Goal: Task Accomplishment & Management: Complete application form

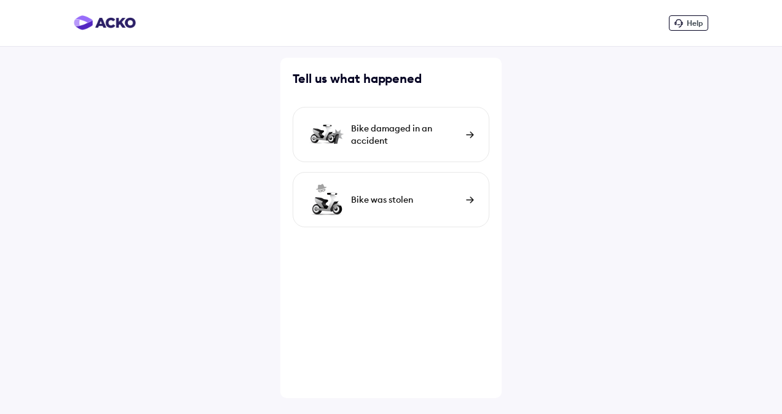
click at [468, 138] on img at bounding box center [470, 134] width 8 height 7
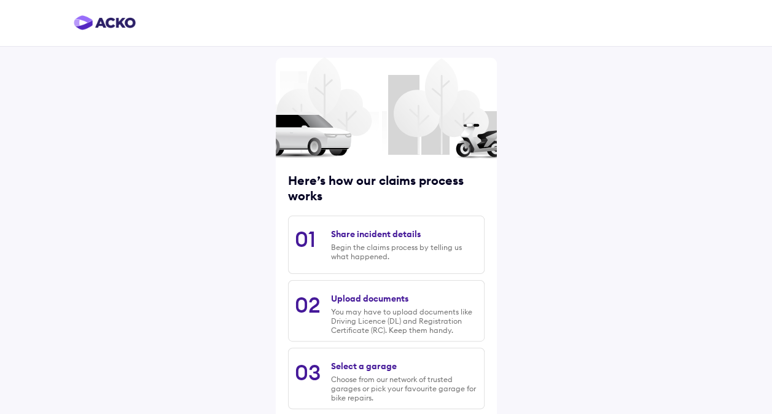
scroll to position [138, 0]
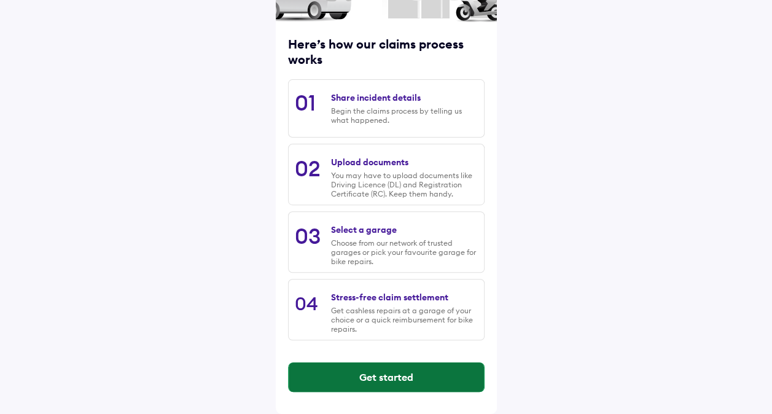
click at [386, 377] on button "Get started" at bounding box center [386, 377] width 195 height 29
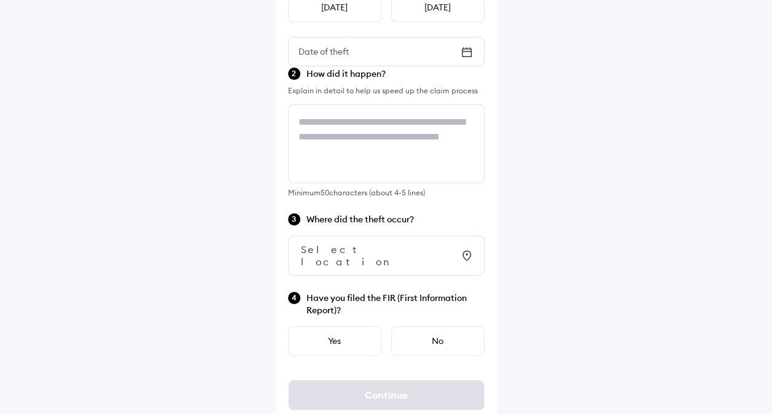
scroll to position [0, 0]
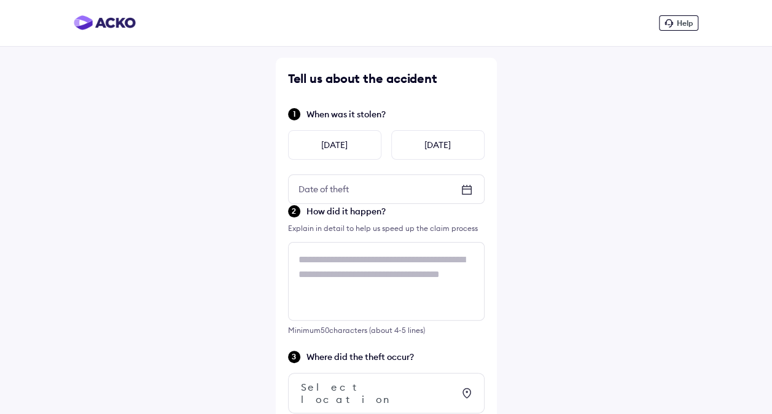
click at [468, 184] on icon at bounding box center [467, 189] width 15 height 15
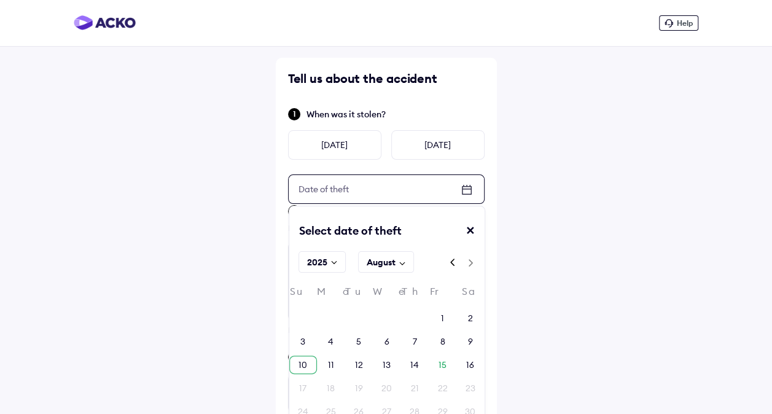
click at [311, 364] on div "10" at bounding box center [303, 365] width 28 height 18
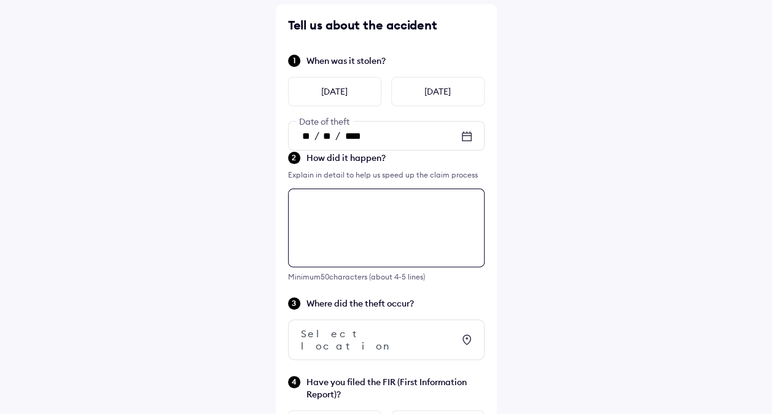
click at [369, 268] on div "Tell us about the accident When was it stolen? [DATE] [DATE] ** / ** / **** Dat…" at bounding box center [386, 260] width 221 height 512
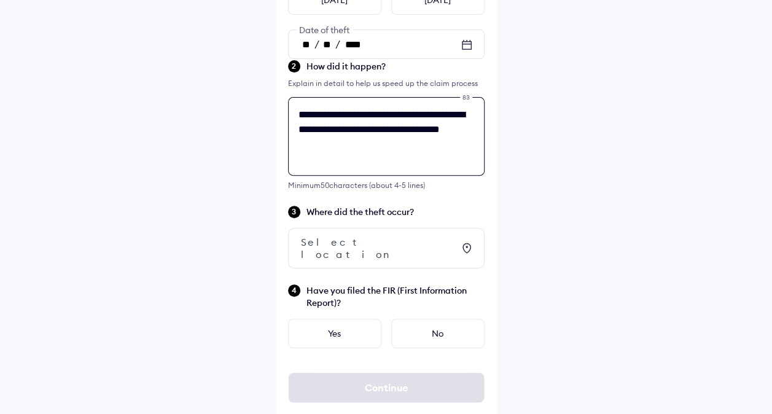
click at [404, 165] on textarea "**********" at bounding box center [386, 136] width 197 height 79
type textarea "**********"
click at [423, 251] on div "Select location" at bounding box center [386, 248] width 197 height 41
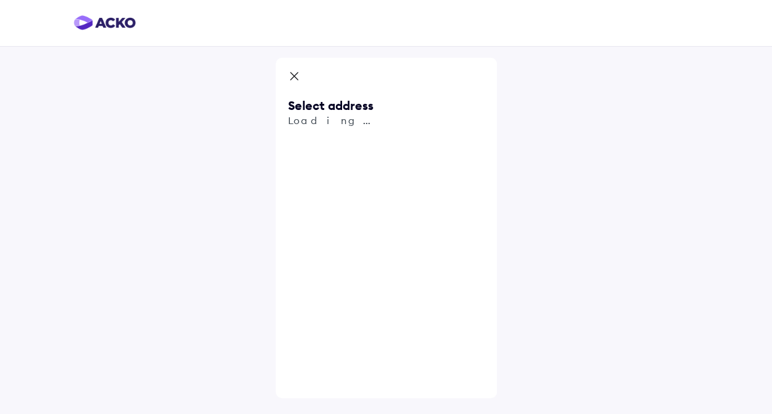
scroll to position [0, 0]
click at [385, 178] on span "Use my current location" at bounding box center [400, 190] width 178 height 41
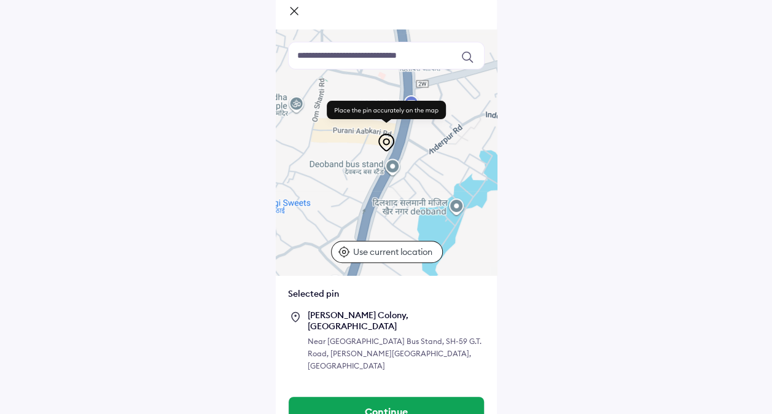
scroll to position [76, 0]
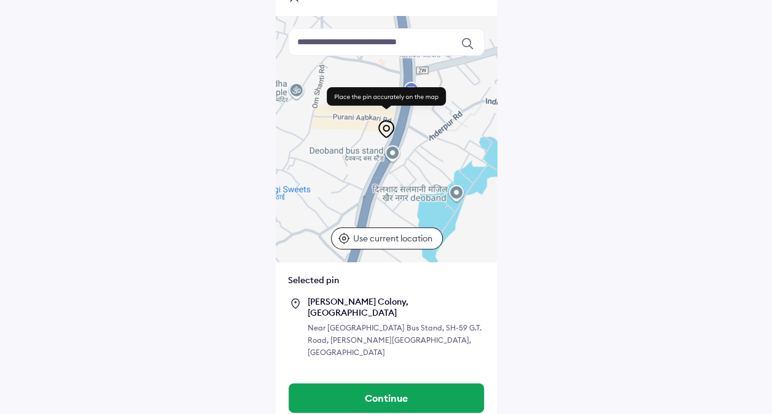
click at [375, 241] on p "Use current location" at bounding box center [394, 238] width 82 height 12
click at [425, 46] on input at bounding box center [386, 42] width 197 height 28
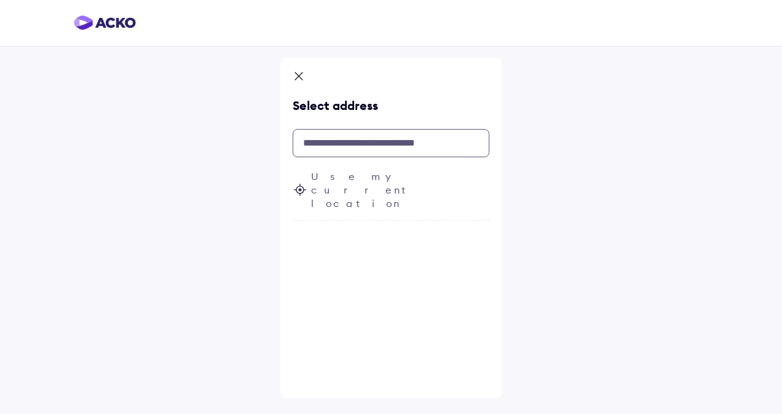
click at [392, 141] on input "text" at bounding box center [390, 143] width 197 height 28
type input "*"
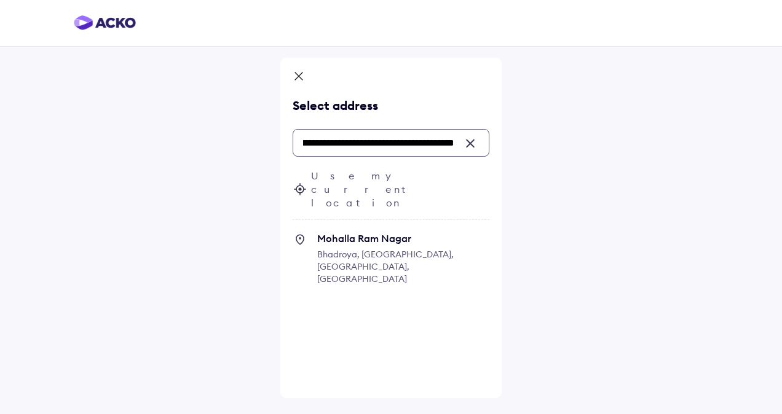
scroll to position [0, 111]
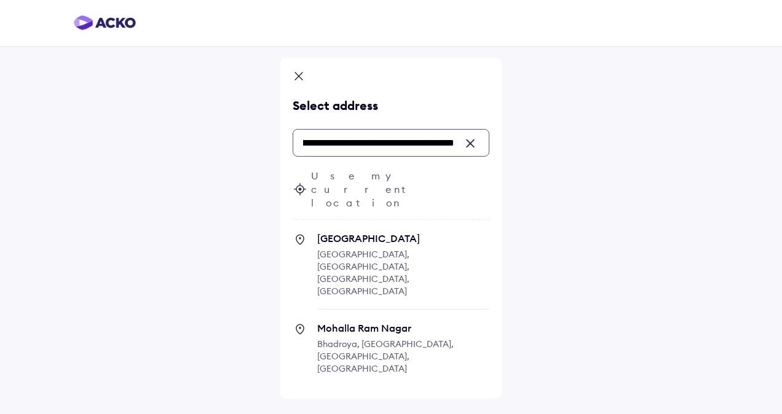
click at [377, 322] on span "Mohalla Ram Nagar" at bounding box center [403, 328] width 172 height 12
type input "**********"
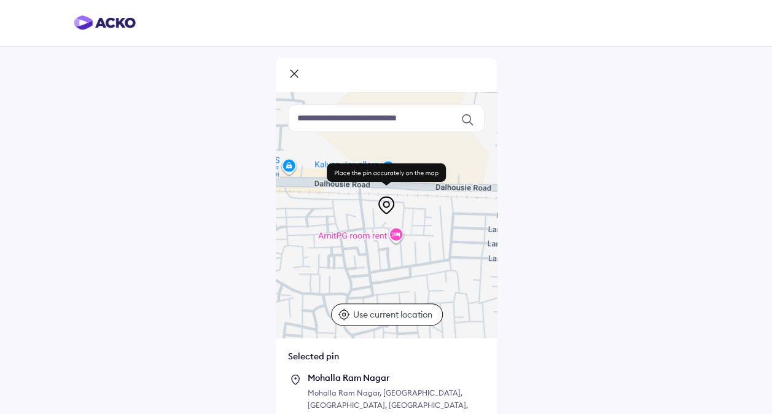
scroll to position [64, 0]
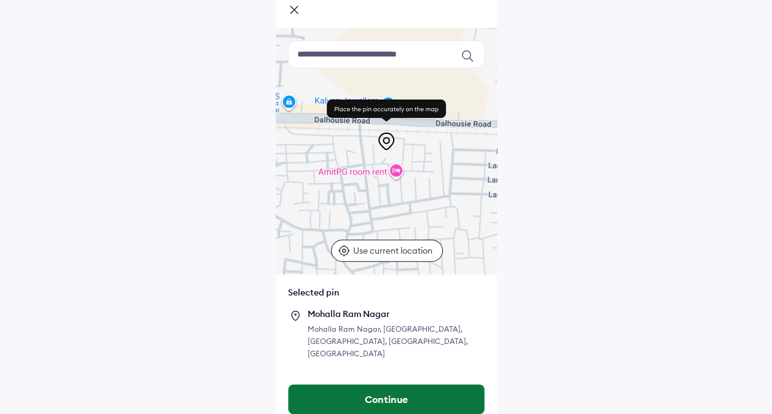
click at [415, 385] on button "Continue" at bounding box center [386, 399] width 195 height 29
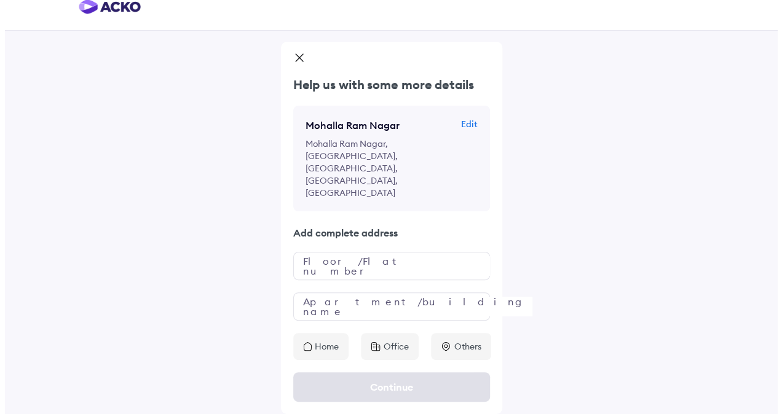
scroll to position [0, 0]
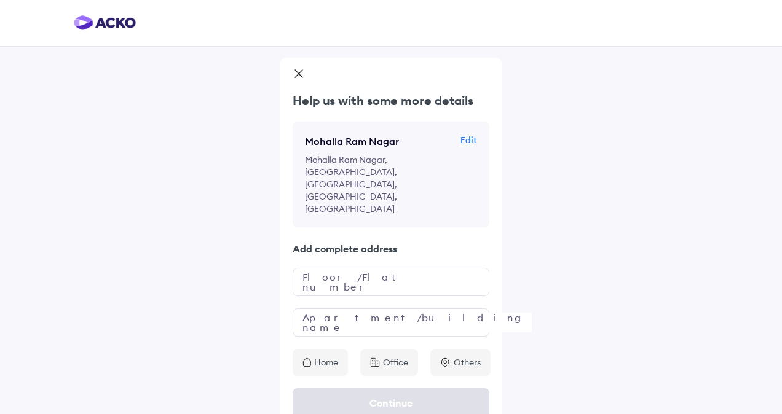
click at [320, 356] on p "Home" at bounding box center [326, 362] width 24 height 12
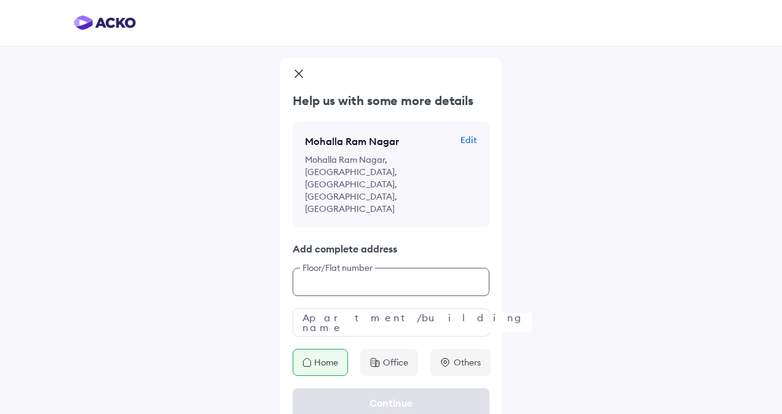
click at [404, 268] on input "text" at bounding box center [390, 282] width 197 height 28
type input "**********"
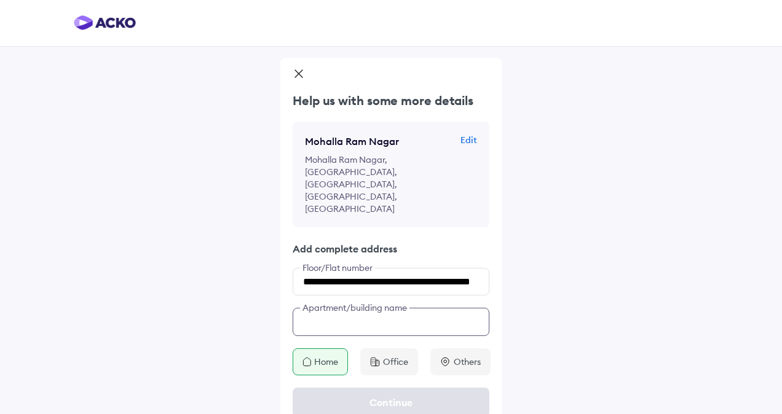
scroll to position [0, 0]
click at [382, 308] on input "text" at bounding box center [390, 322] width 197 height 28
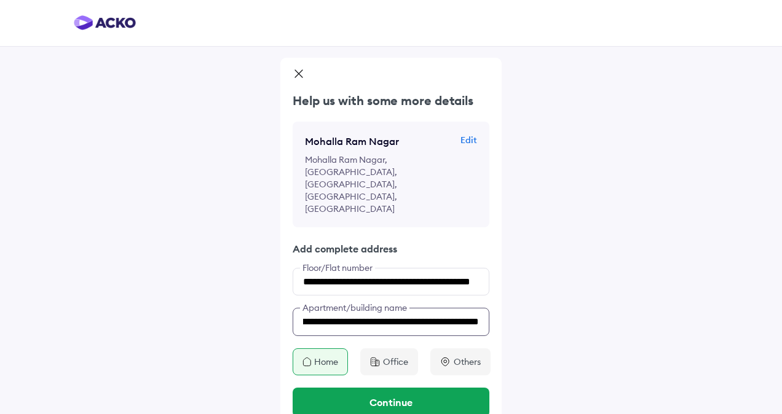
scroll to position [0, 111]
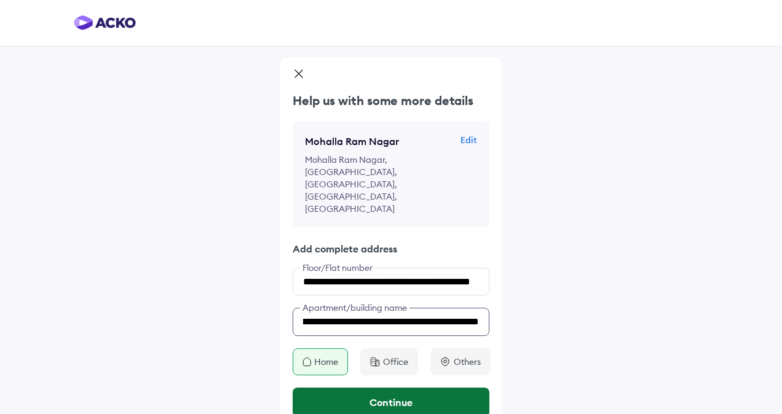
type input "**********"
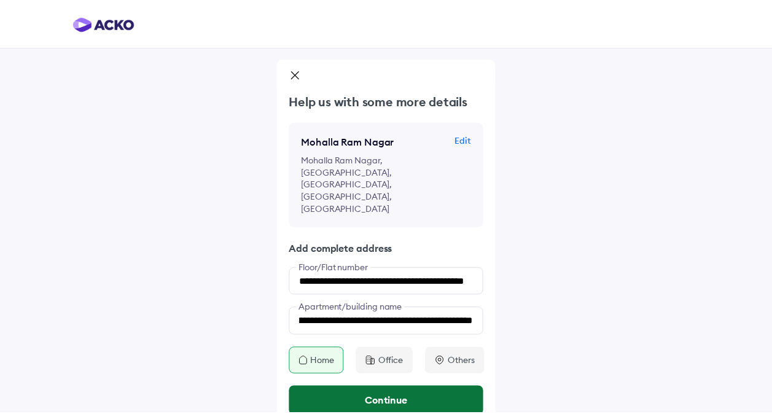
scroll to position [0, 0]
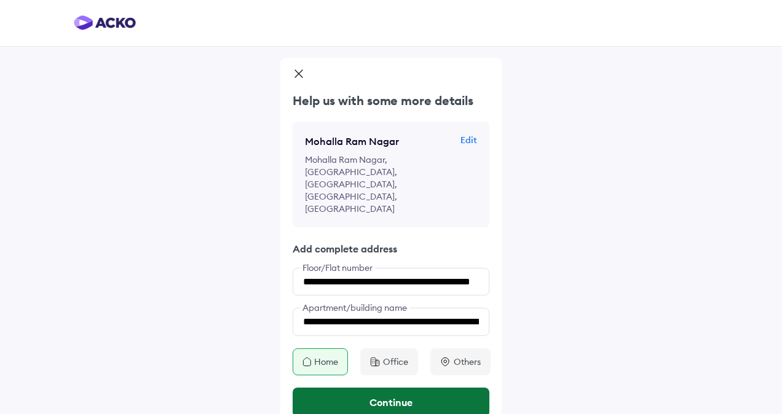
click at [399, 388] on button "Continue" at bounding box center [390, 402] width 197 height 29
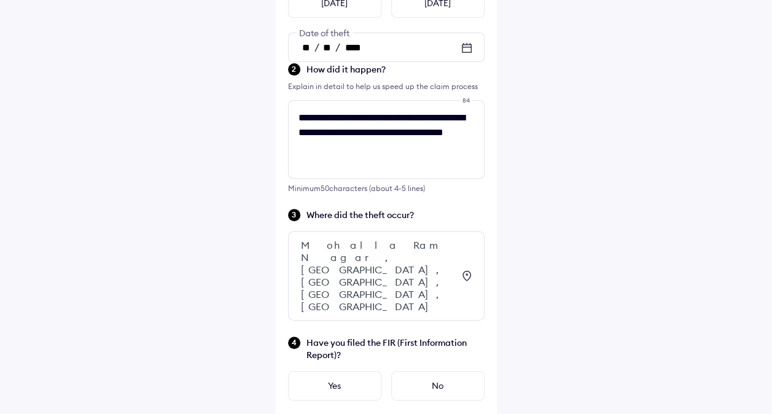
scroll to position [143, 0]
click at [351, 371] on div "Yes" at bounding box center [334, 385] width 93 height 29
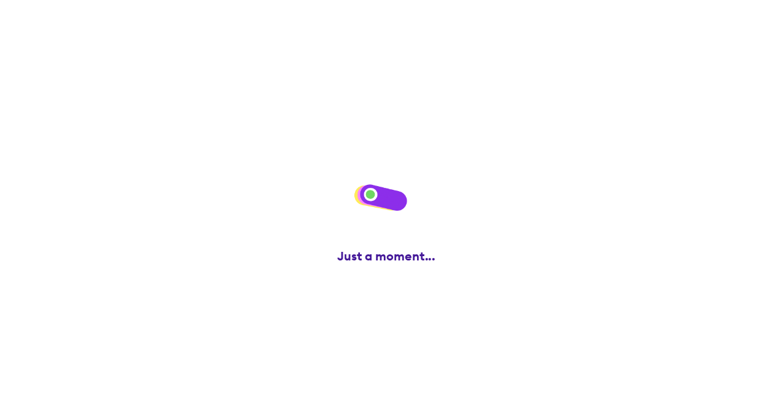
scroll to position [0, 0]
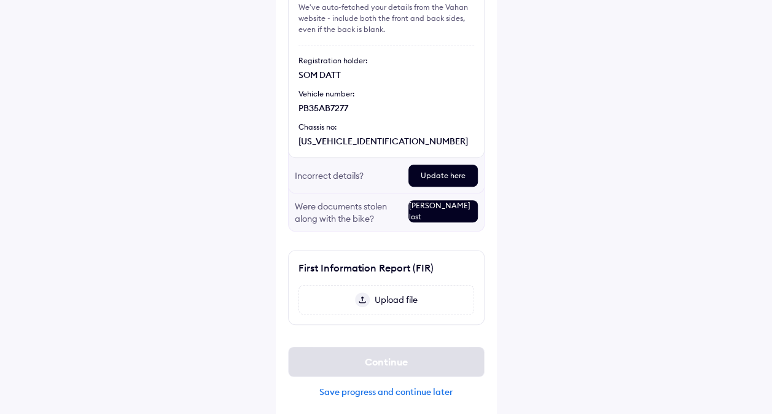
scroll to position [136, 0]
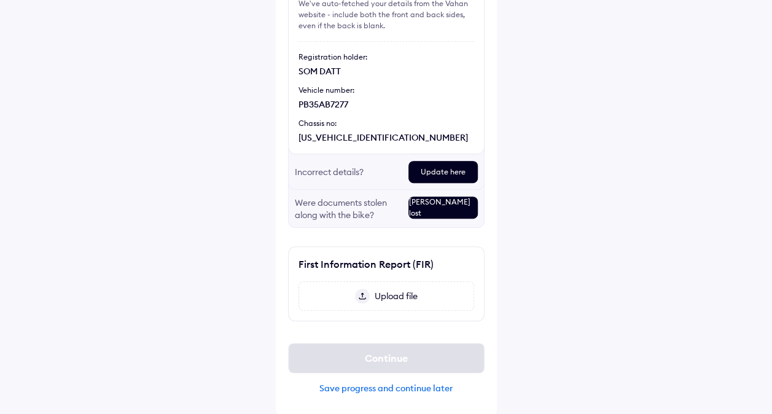
click at [450, 209] on div "[PERSON_NAME] lost" at bounding box center [443, 208] width 69 height 22
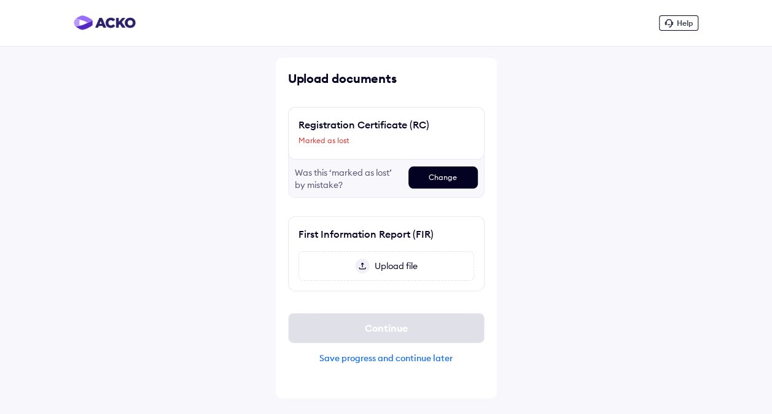
scroll to position [0, 0]
click at [324, 142] on div "Marked as lost" at bounding box center [391, 140] width 176 height 11
click at [447, 175] on div "Change" at bounding box center [447, 178] width 69 height 22
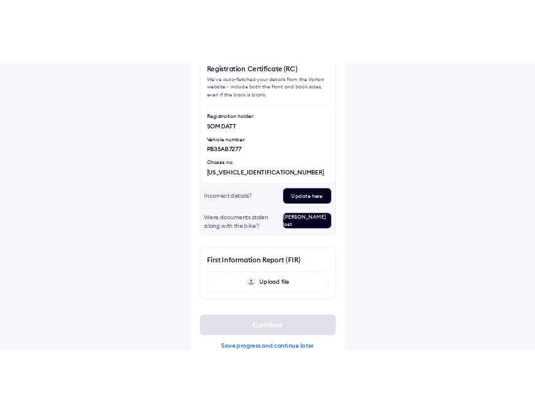
scroll to position [136, 0]
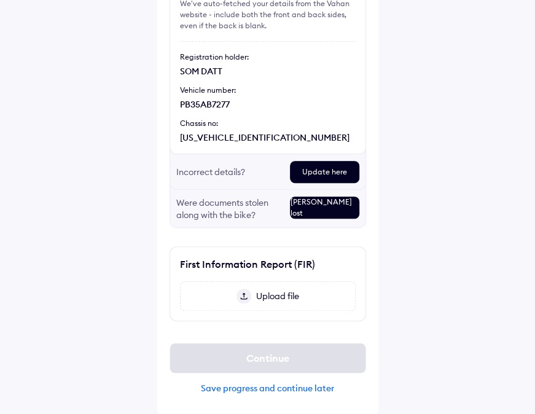
click at [274, 299] on span "Upload file" at bounding box center [275, 296] width 48 height 11
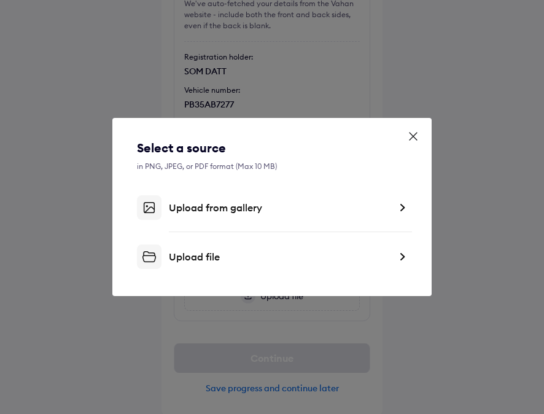
click at [226, 256] on div "Upload file" at bounding box center [279, 257] width 221 height 12
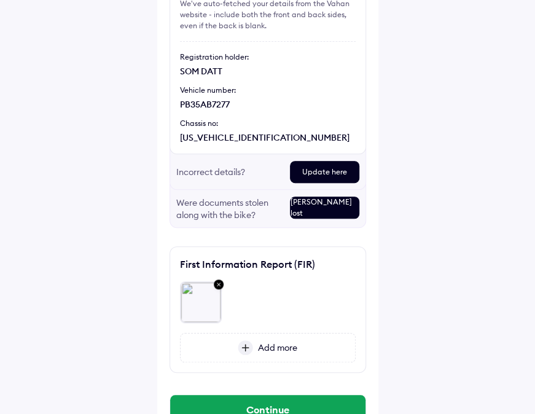
scroll to position [188, 0]
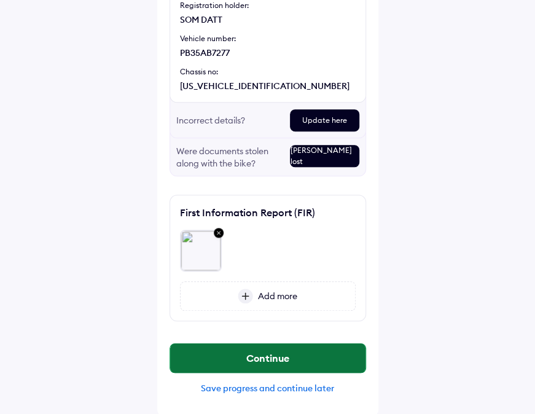
click at [262, 359] on button "Continue" at bounding box center [267, 357] width 195 height 29
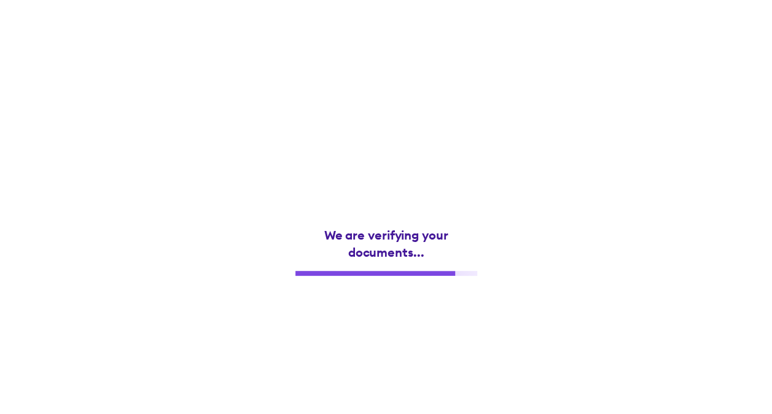
scroll to position [0, 0]
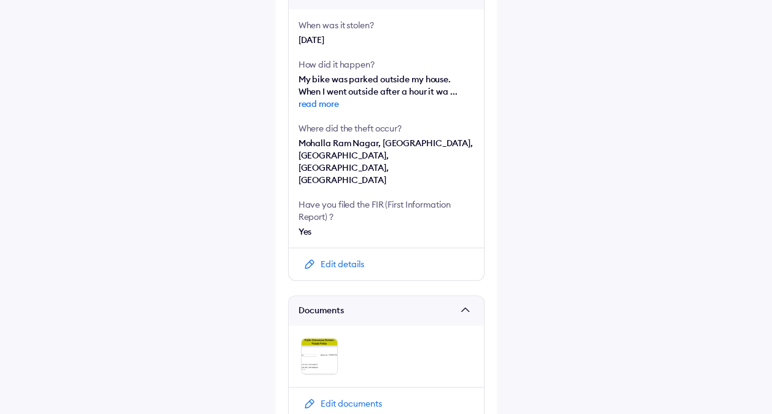
scroll to position [326, 0]
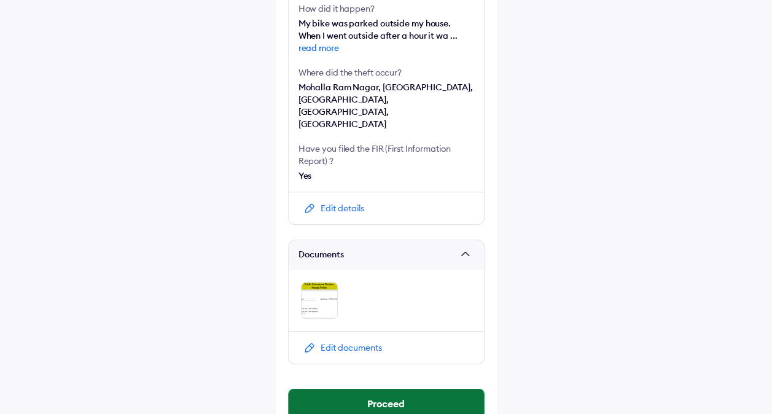
click at [382, 389] on button "Proceed" at bounding box center [386, 403] width 195 height 29
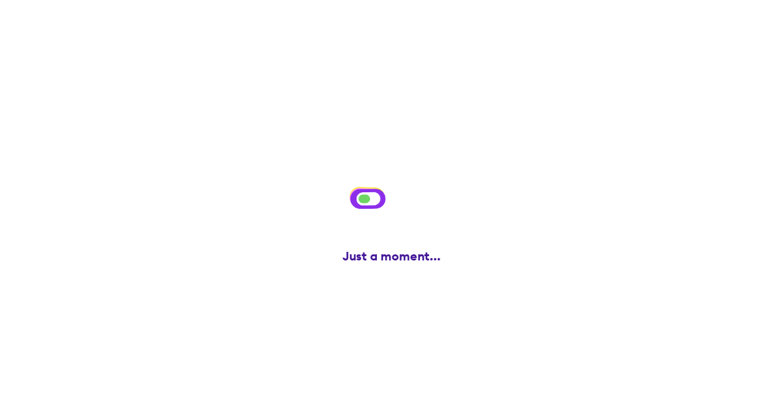
scroll to position [0, 0]
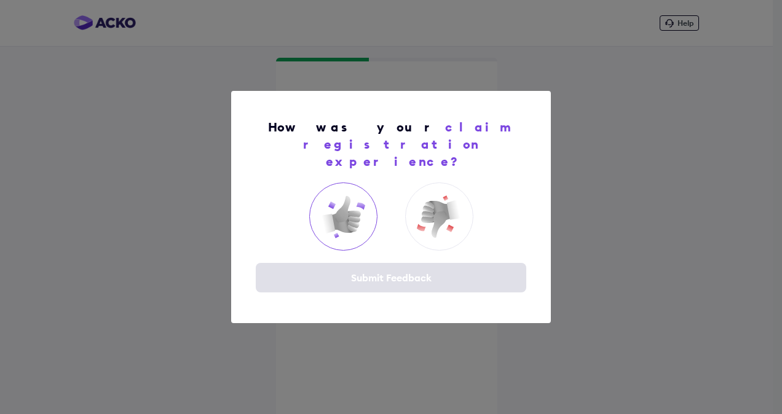
click at [351, 215] on img at bounding box center [342, 216] width 49 height 49
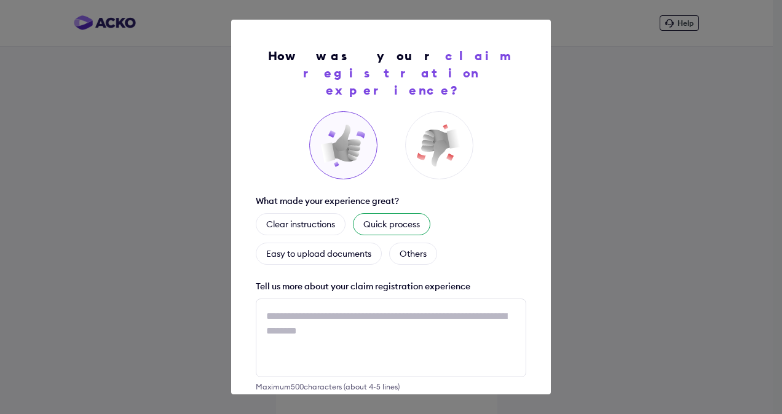
click at [411, 213] on div "Quick process" at bounding box center [391, 224] width 77 height 22
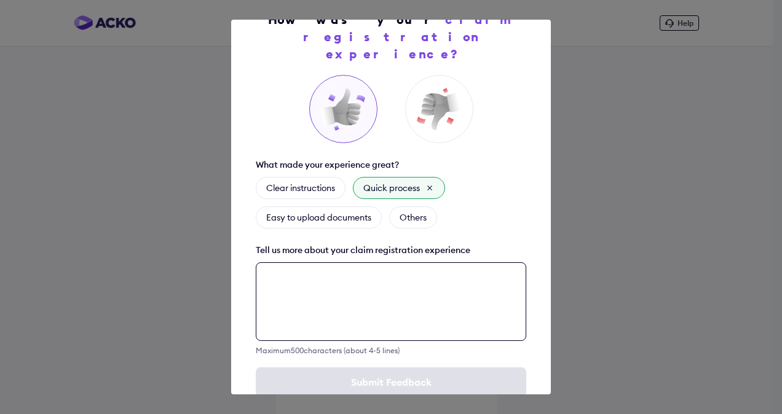
click at [381, 313] on div "Maximum 500 characters (about 4-5 lines)" at bounding box center [391, 308] width 270 height 93
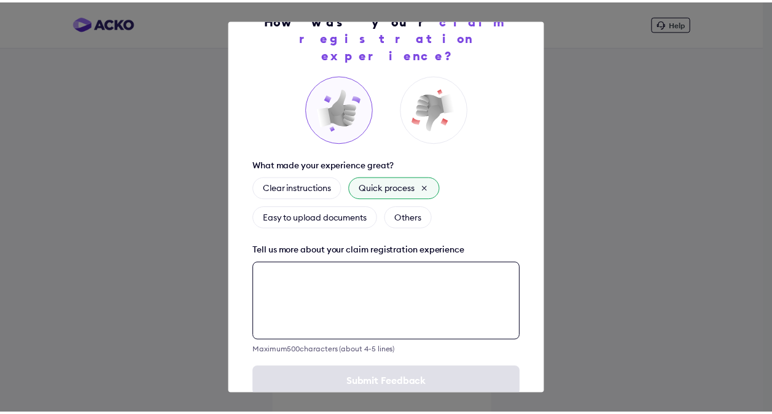
scroll to position [52, 0]
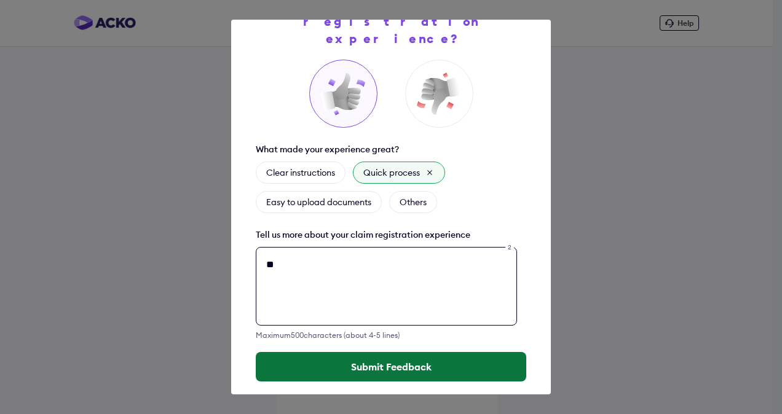
type textarea "**"
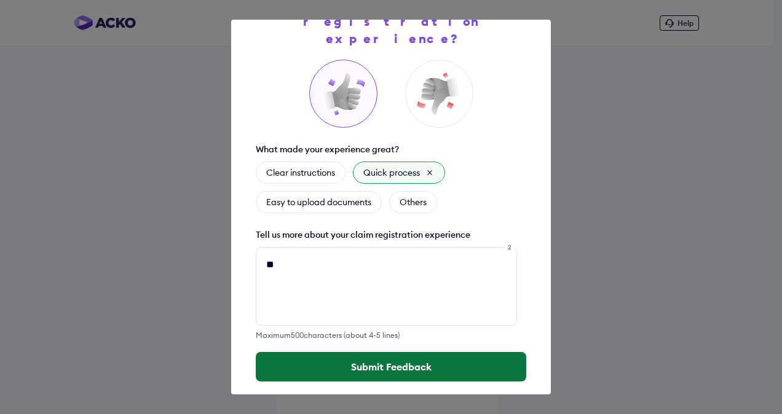
click at [391, 352] on button "Submit Feedback" at bounding box center [391, 366] width 270 height 29
